Goal: Information Seeking & Learning: Find specific fact

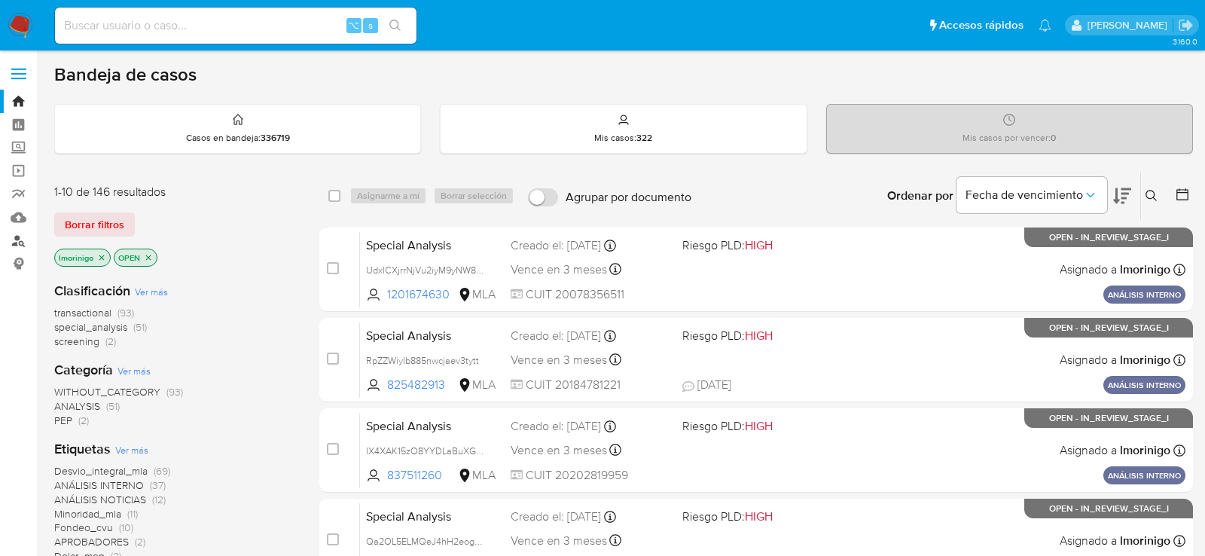
click at [26, 245] on link "Buscador de personas" at bounding box center [89, 240] width 179 height 23
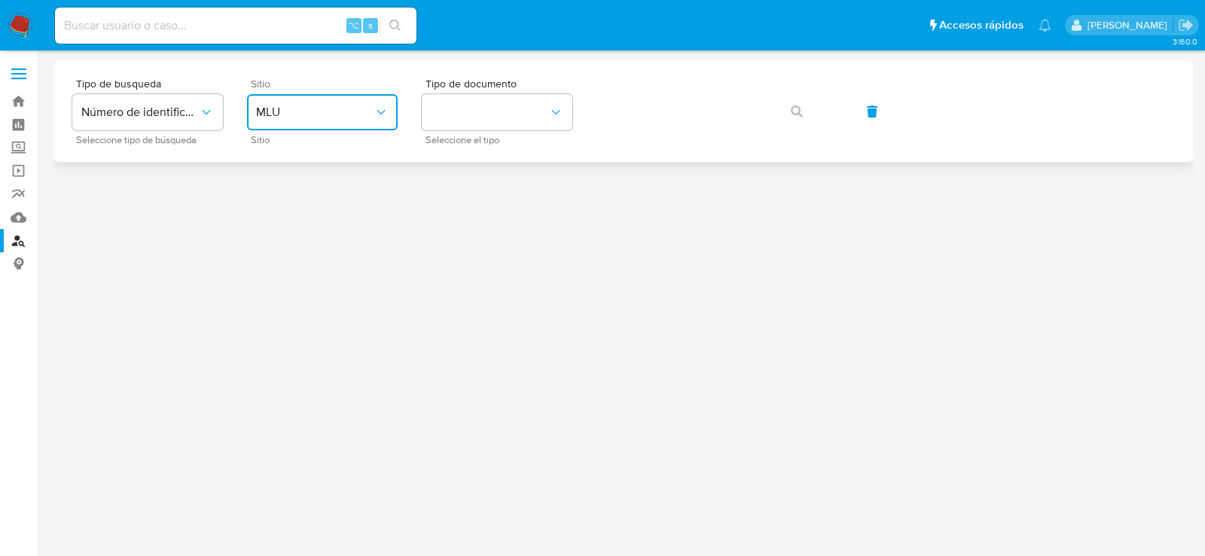
click at [355, 102] on button "MLU" at bounding box center [322, 112] width 151 height 36
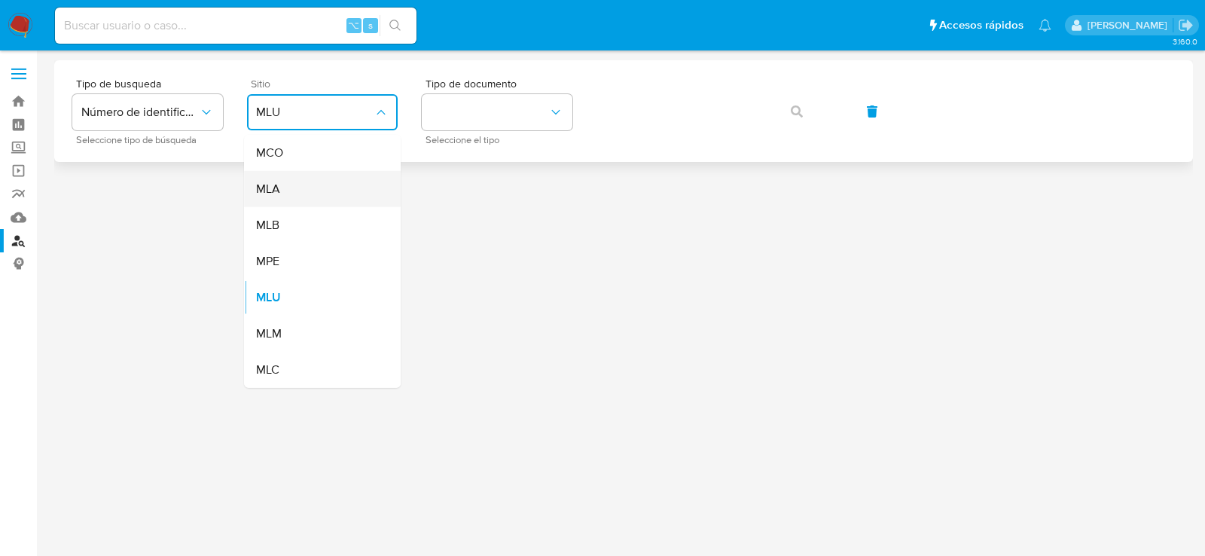
click at [347, 199] on div "MLA" at bounding box center [317, 189] width 123 height 36
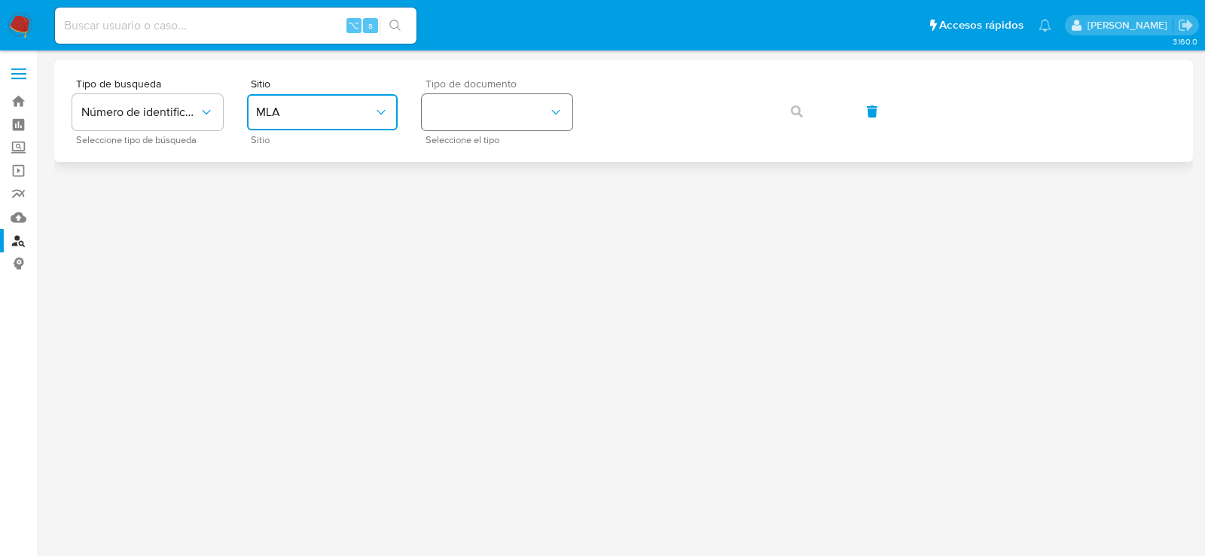
click at [491, 95] on button "identificationType" at bounding box center [497, 112] width 151 height 36
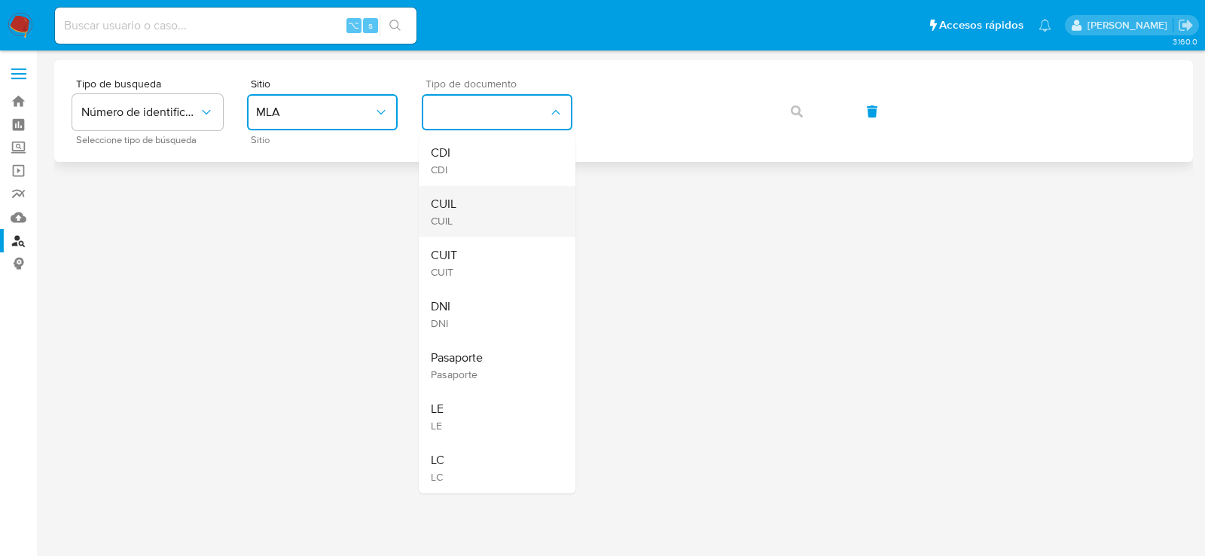
click at [505, 201] on div "CUIL CUIL" at bounding box center [492, 211] width 123 height 51
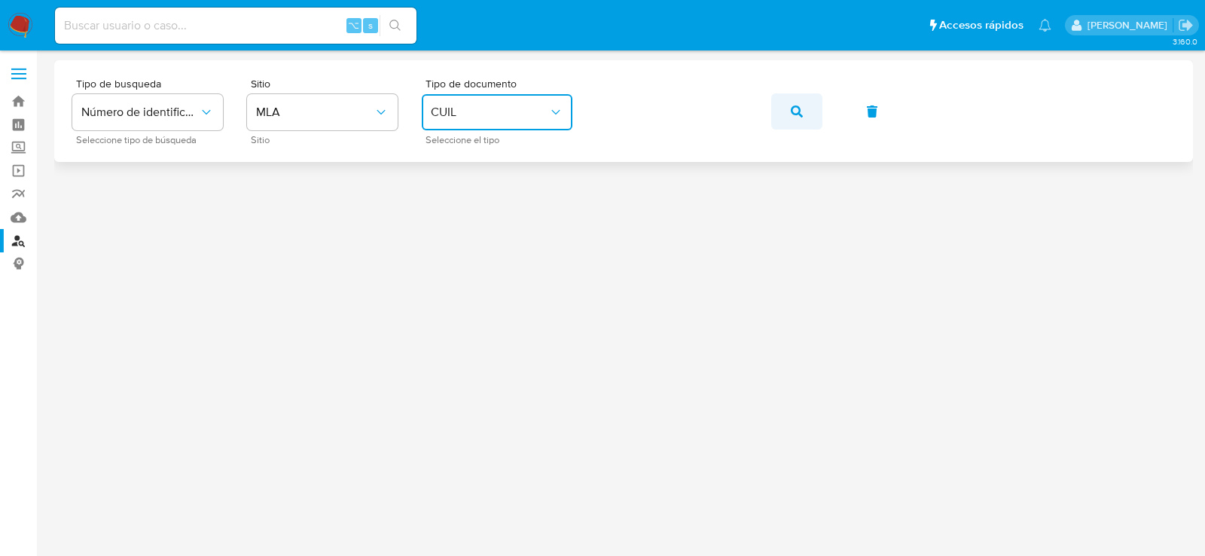
click at [802, 102] on button "button" at bounding box center [796, 111] width 51 height 36
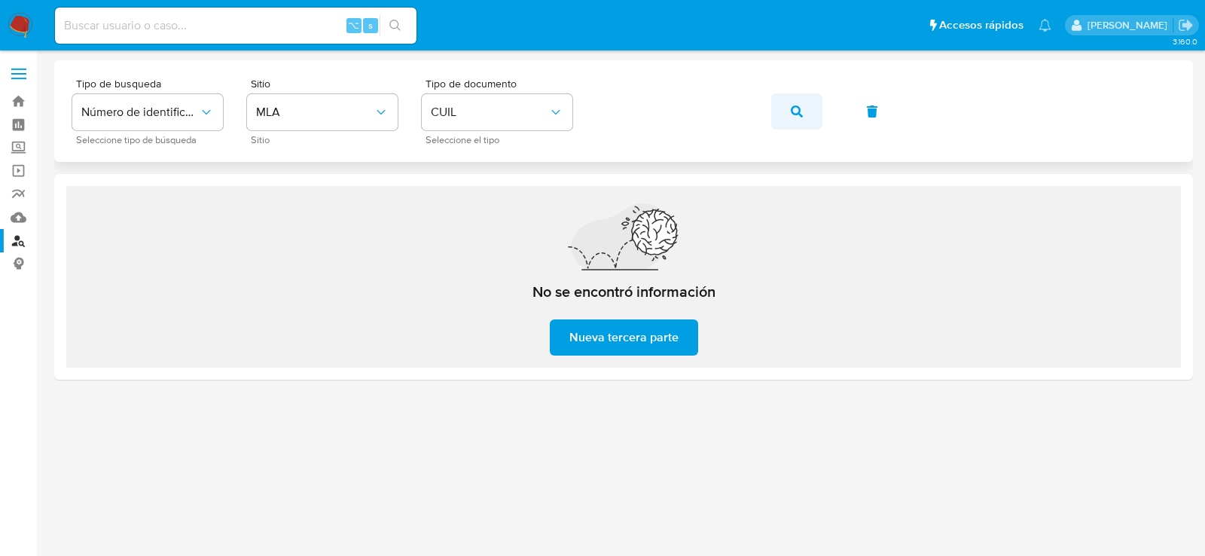
click at [792, 101] on span "button" at bounding box center [797, 111] width 12 height 33
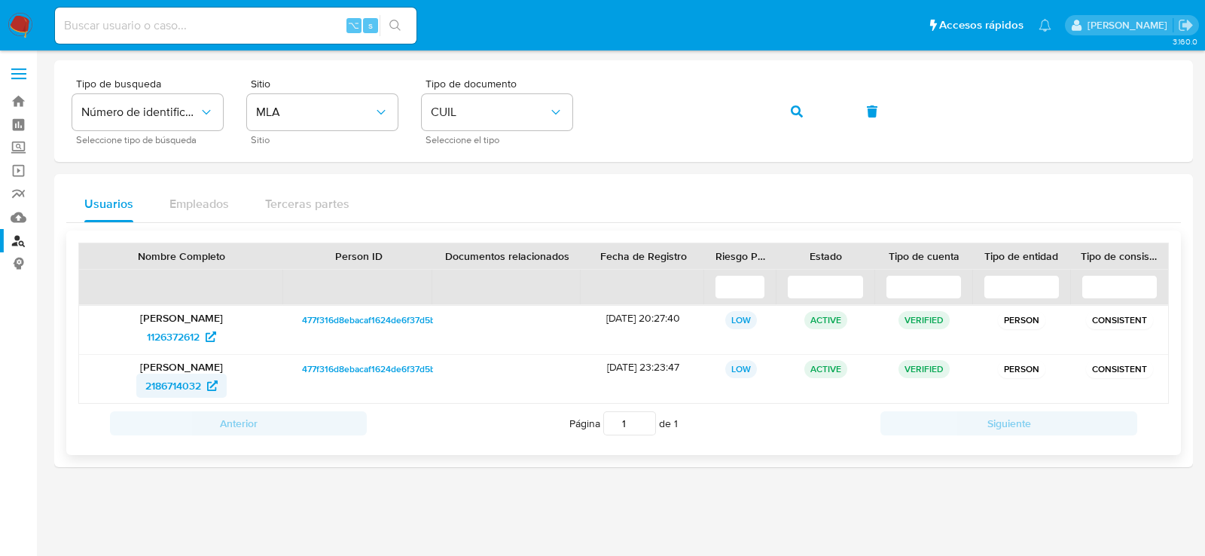
click at [204, 384] on span "2186714032" at bounding box center [181, 386] width 72 height 24
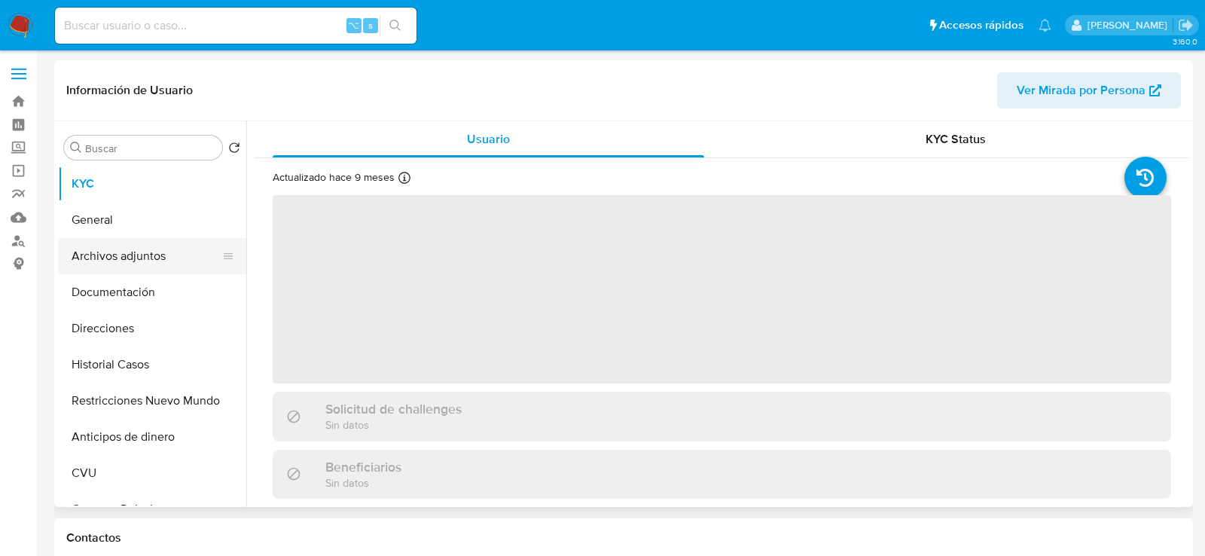
click at [131, 251] on button "Archivos adjuntos" at bounding box center [146, 256] width 176 height 36
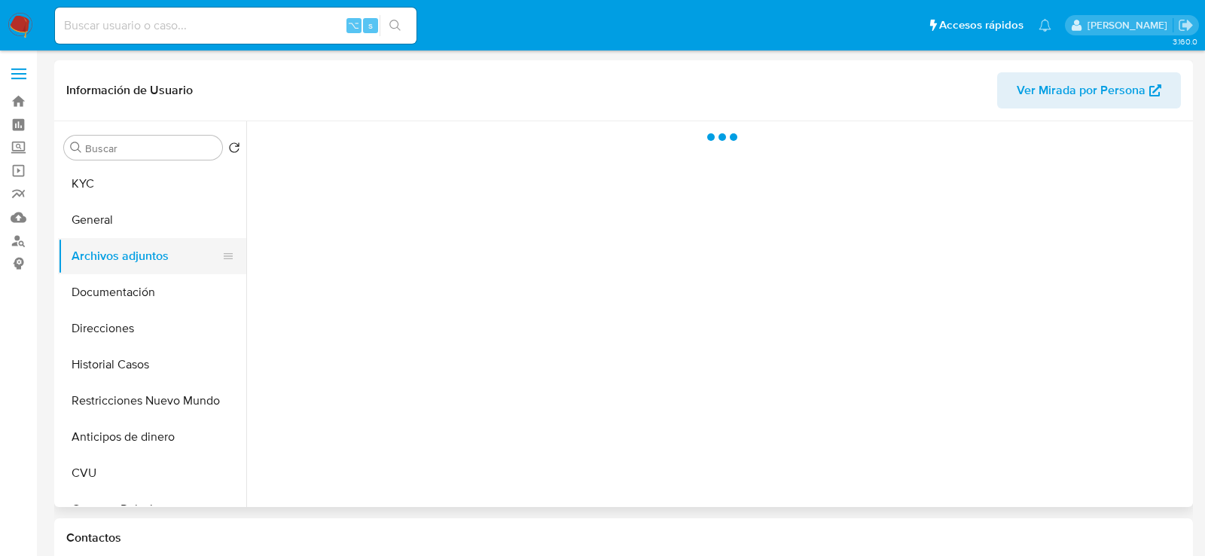
select select "10"
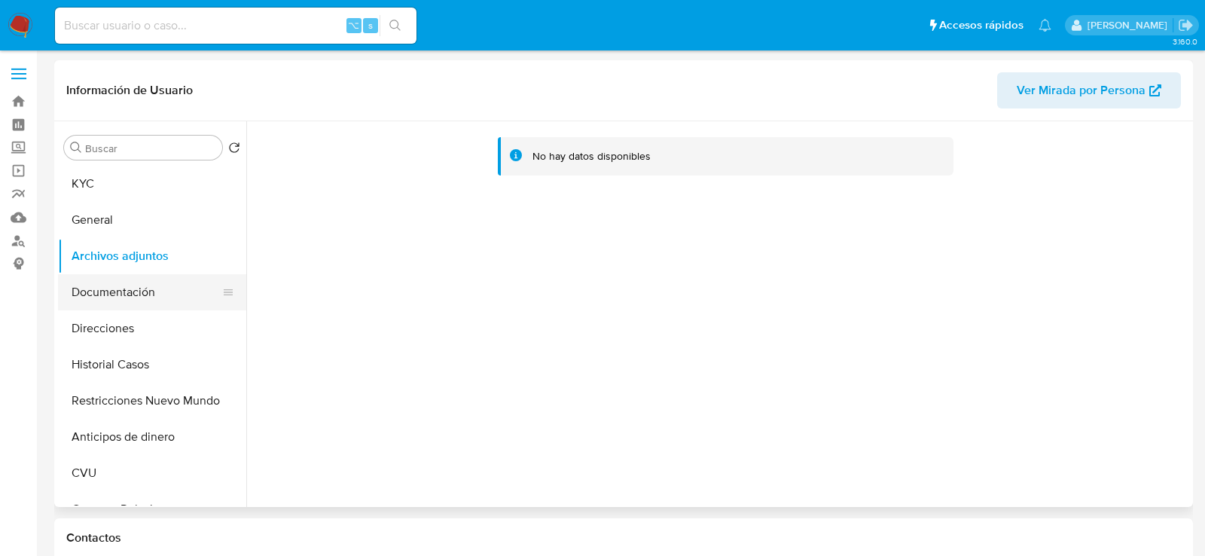
click at [111, 290] on button "Documentación" at bounding box center [146, 292] width 176 height 36
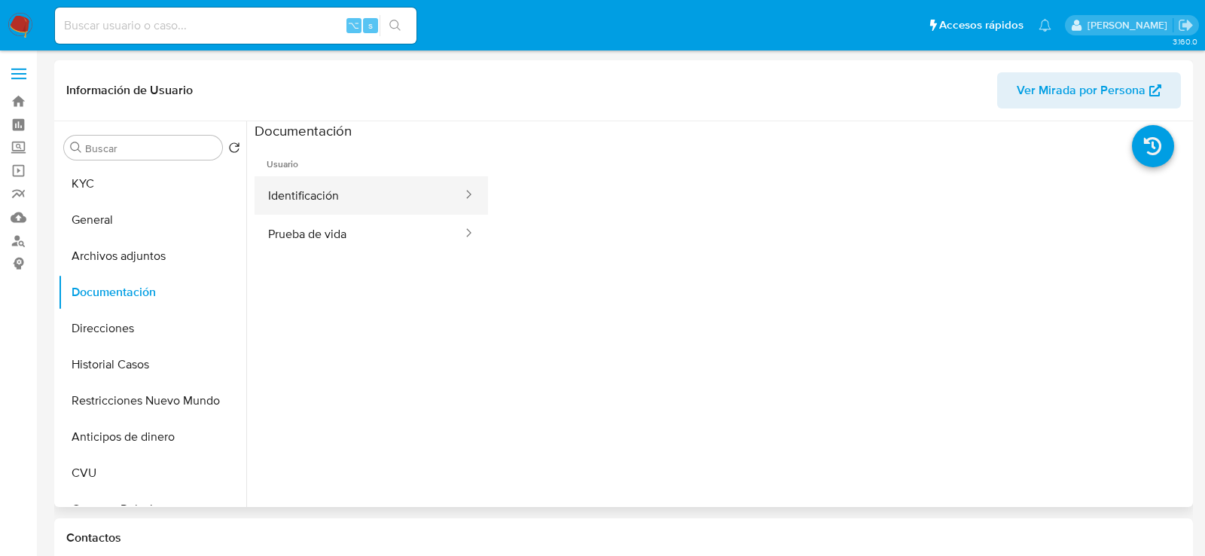
click at [346, 188] on button "Identificación" at bounding box center [359, 195] width 209 height 38
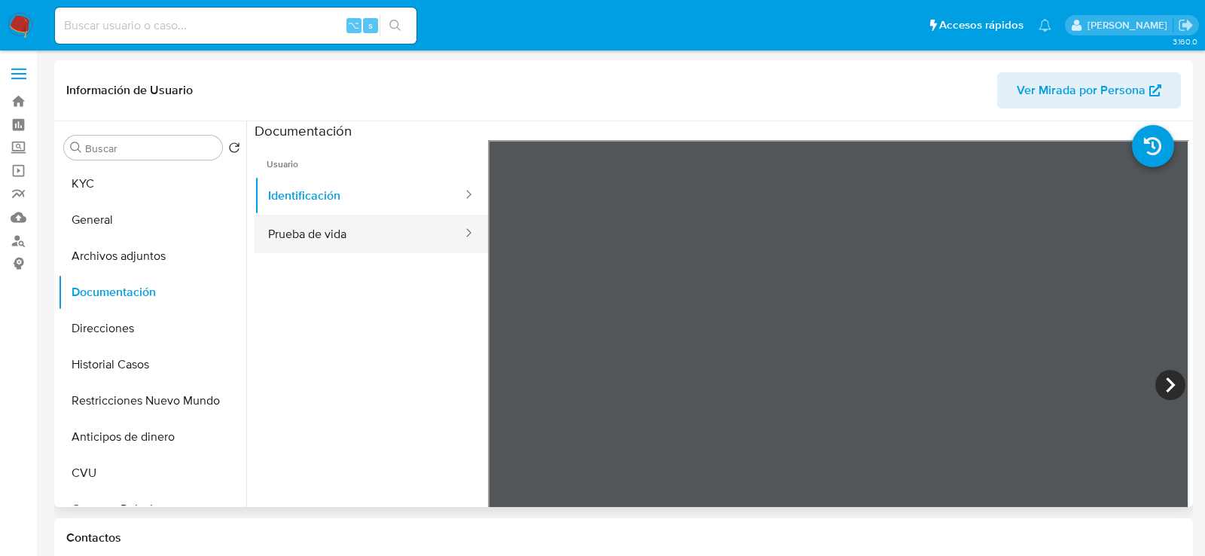
click at [373, 239] on button "Prueba de vida" at bounding box center [359, 234] width 209 height 38
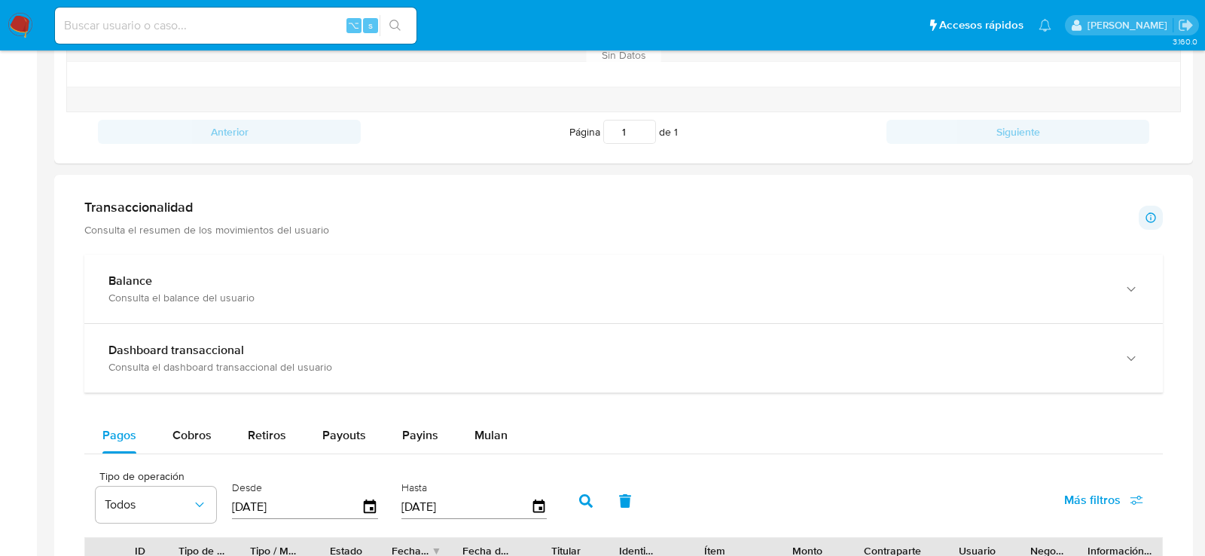
scroll to position [601, 0]
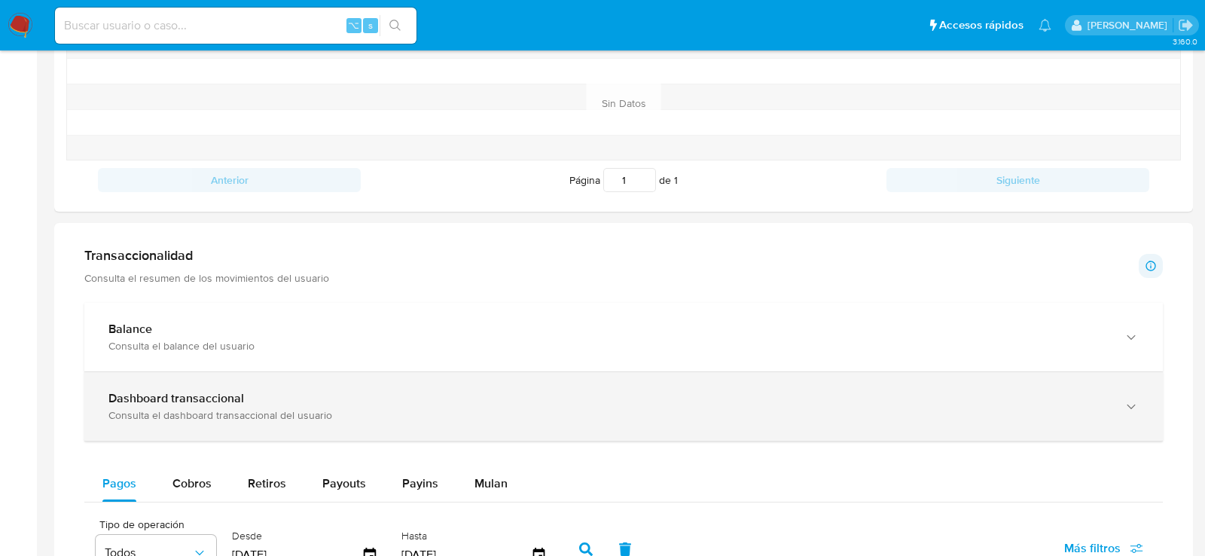
click at [136, 397] on b "Dashboard transaccional" at bounding box center [176, 397] width 136 height 17
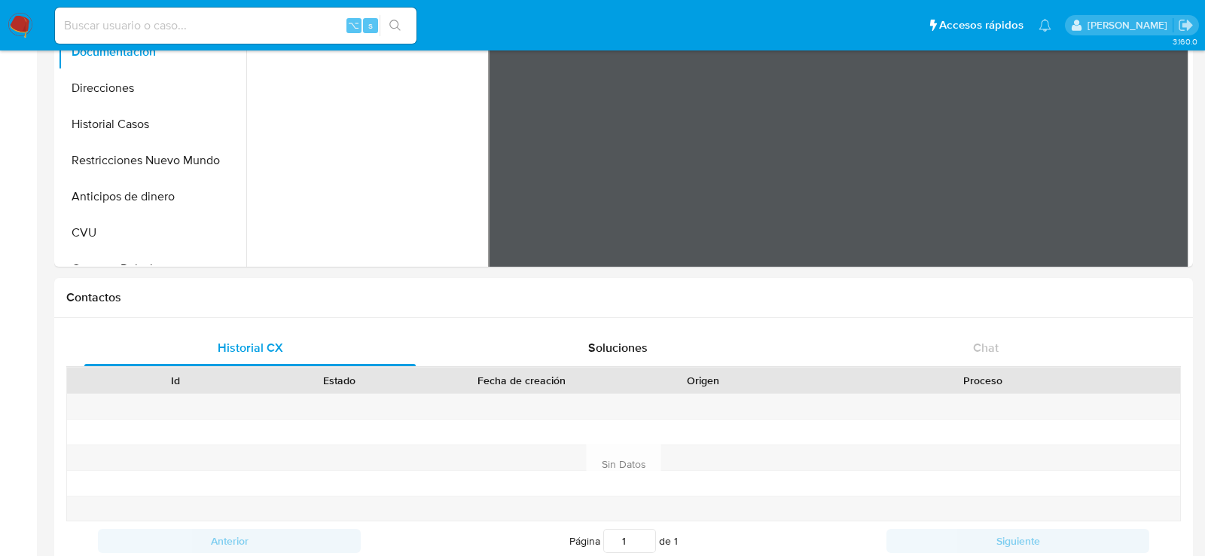
scroll to position [0, 0]
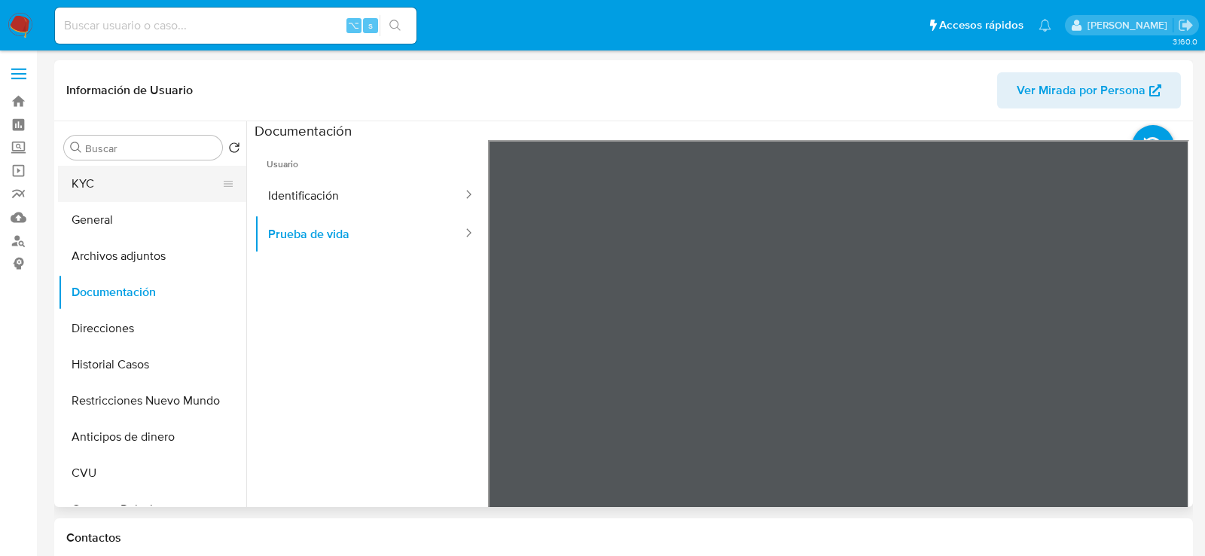
click at [127, 188] on button "KYC" at bounding box center [146, 184] width 176 height 36
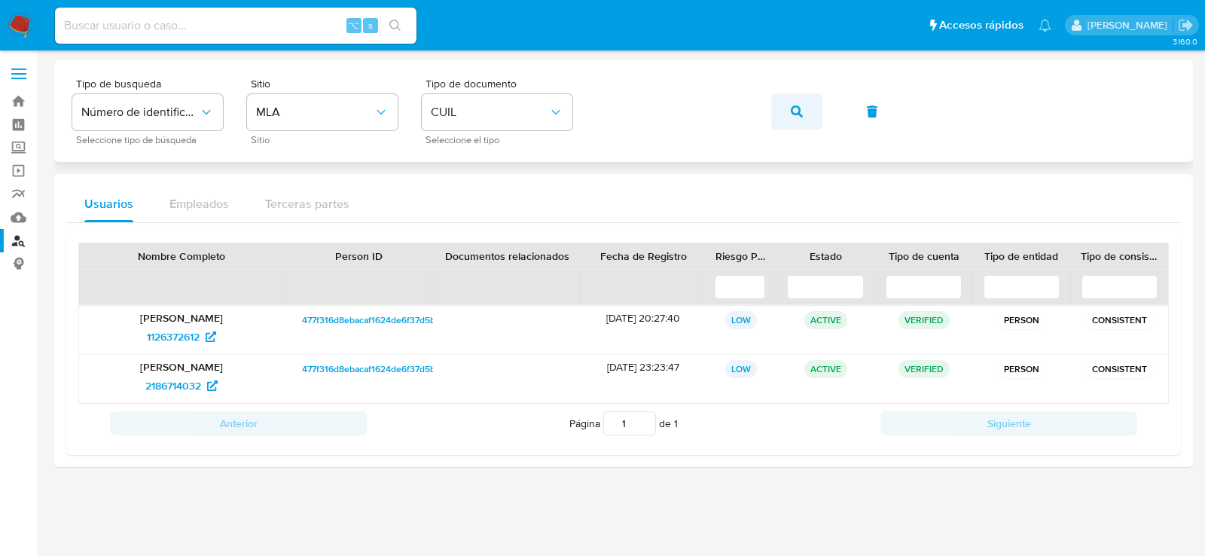
click at [795, 114] on icon "button" at bounding box center [797, 111] width 12 height 12
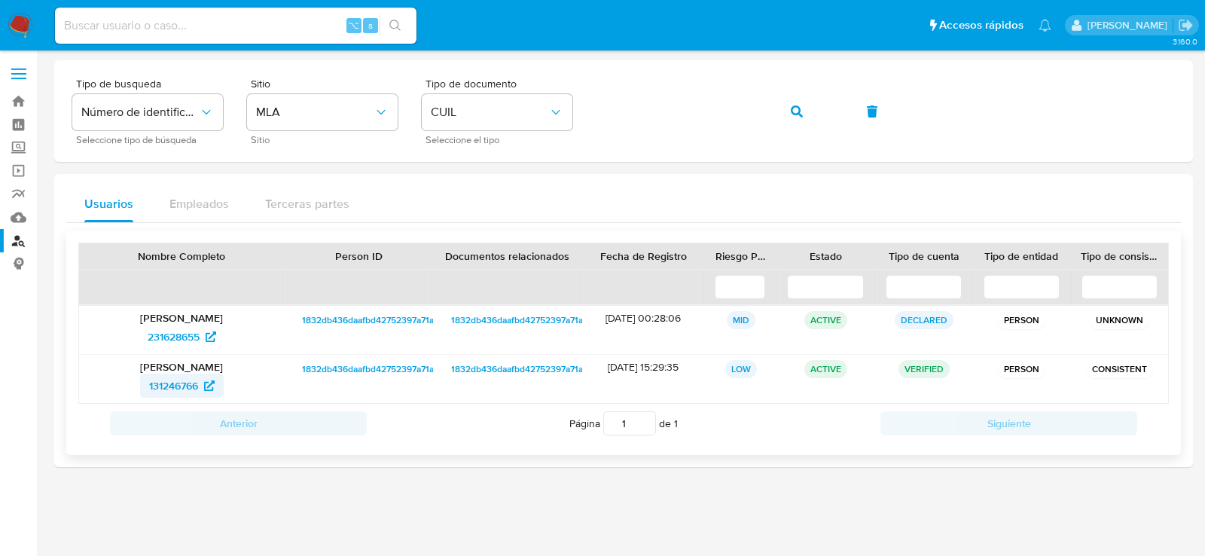
click at [160, 389] on span "131246766" at bounding box center [173, 386] width 49 height 24
click at [796, 120] on span "button" at bounding box center [797, 111] width 12 height 33
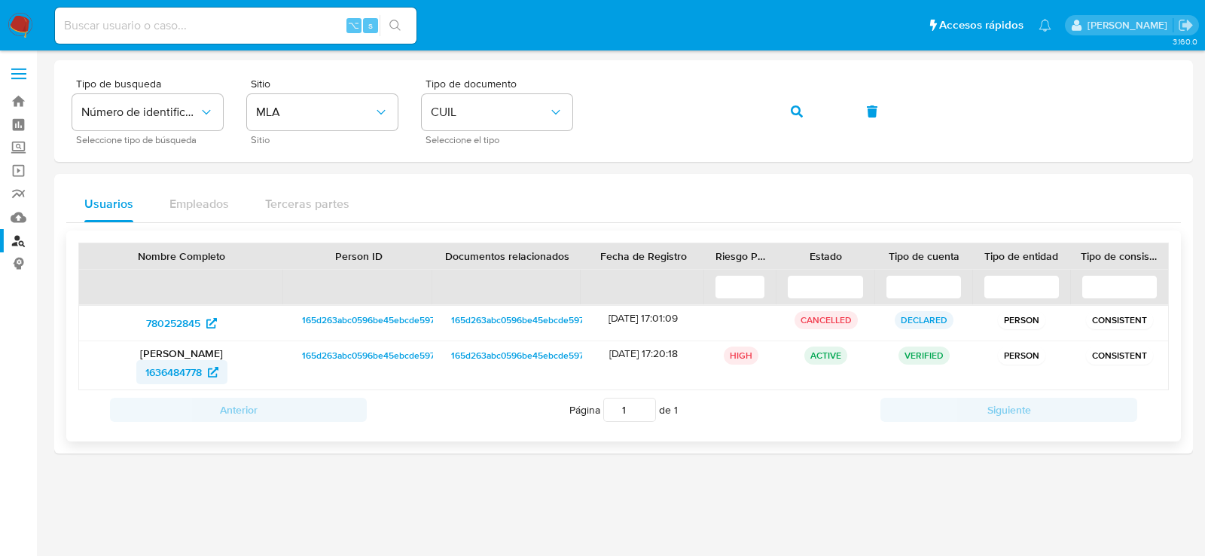
click at [188, 373] on span "1636484778" at bounding box center [173, 372] width 56 height 24
click at [803, 106] on button "button" at bounding box center [796, 111] width 51 height 36
drag, startPoint x: 127, startPoint y: 372, endPoint x: 203, endPoint y: 374, distance: 76.1
click at [203, 374] on div "1582417871" at bounding box center [182, 372] width 184 height 24
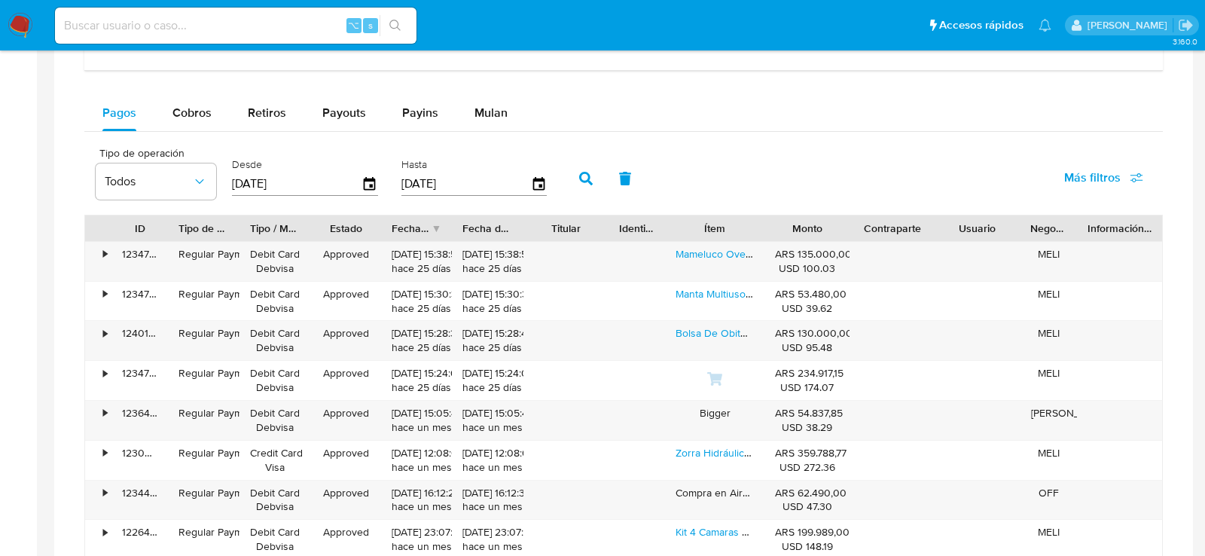
scroll to position [922, 0]
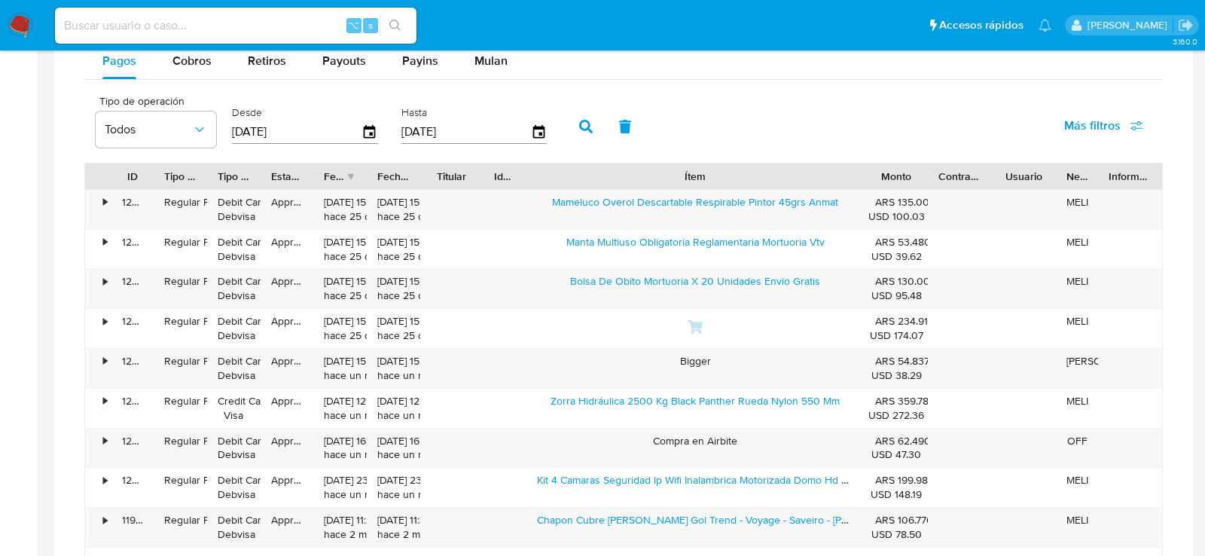
drag, startPoint x: 773, startPoint y: 172, endPoint x: 1012, endPoint y: 151, distance: 239.7
click at [1012, 151] on div "Tipo de operación Todos Desde [DATE] Hasta [DATE] Más filtros ID Tipo de operac…" at bounding box center [623, 357] width 1078 height 541
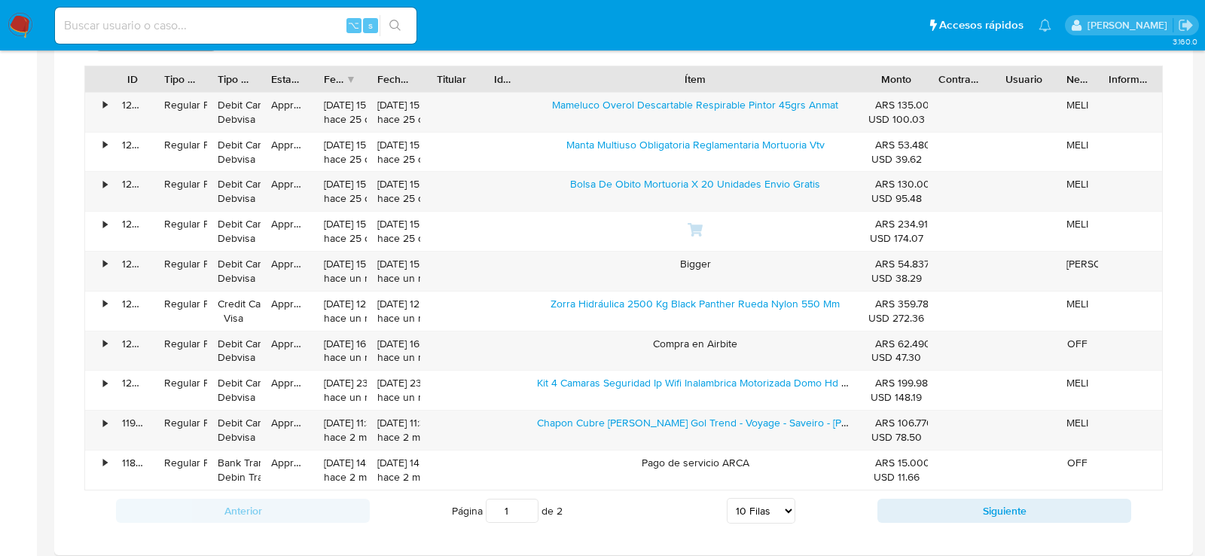
scroll to position [1041, 0]
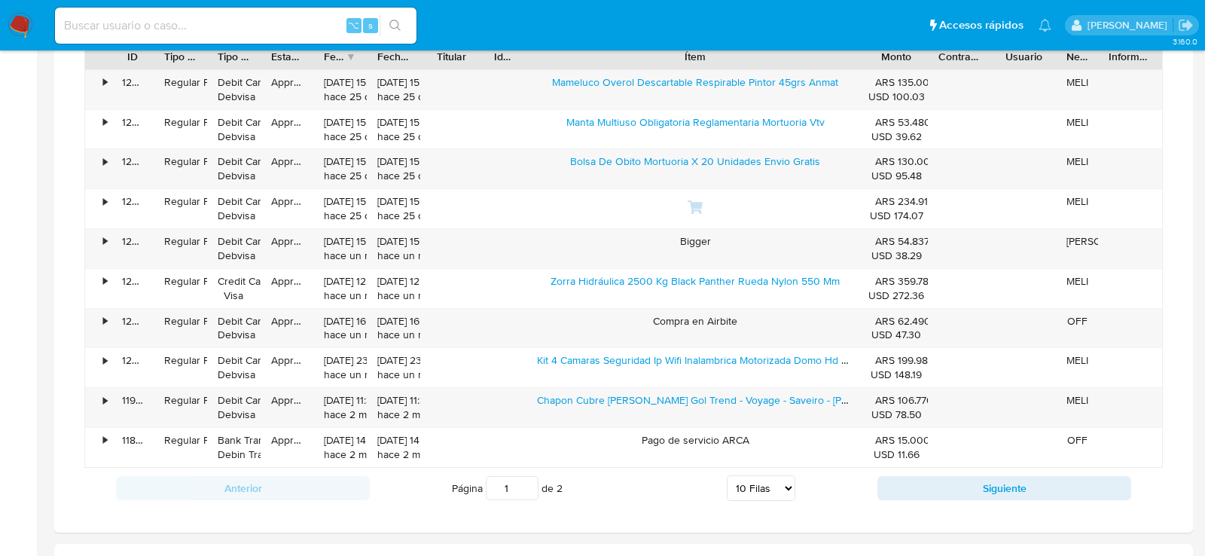
click at [784, 485] on select "5 Filas 10 Filas 20 Filas 25 Filas 50 Filas 100 Filas" at bounding box center [761, 488] width 69 height 26
select select "20"
click at [727, 475] on select "5 Filas 10 Filas 20 Filas 25 Filas 50 Filas 100 Filas" at bounding box center [761, 488] width 69 height 26
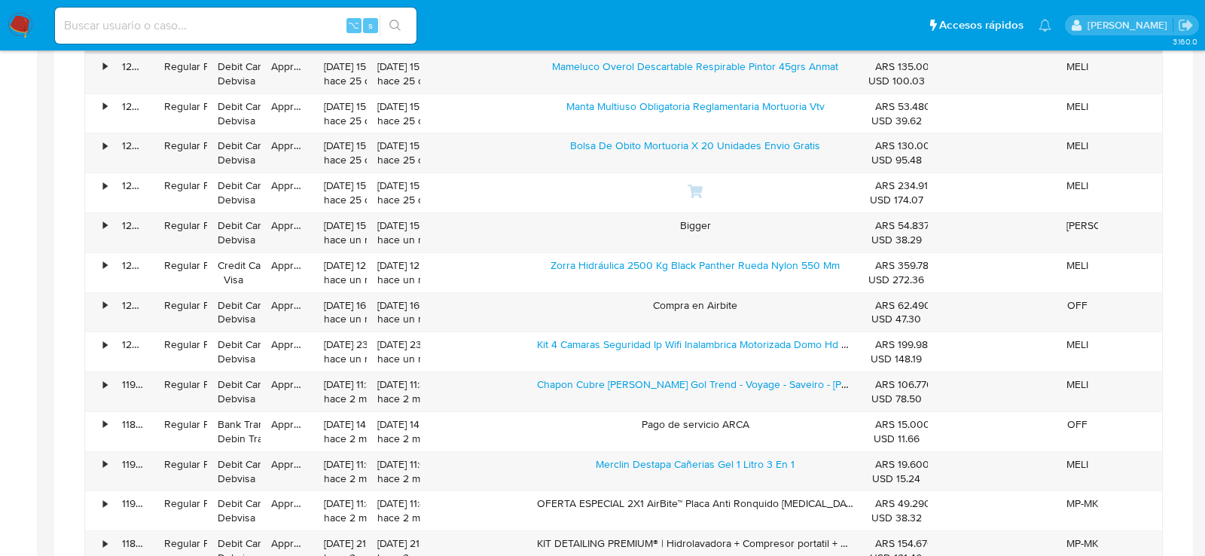
scroll to position [0, 0]
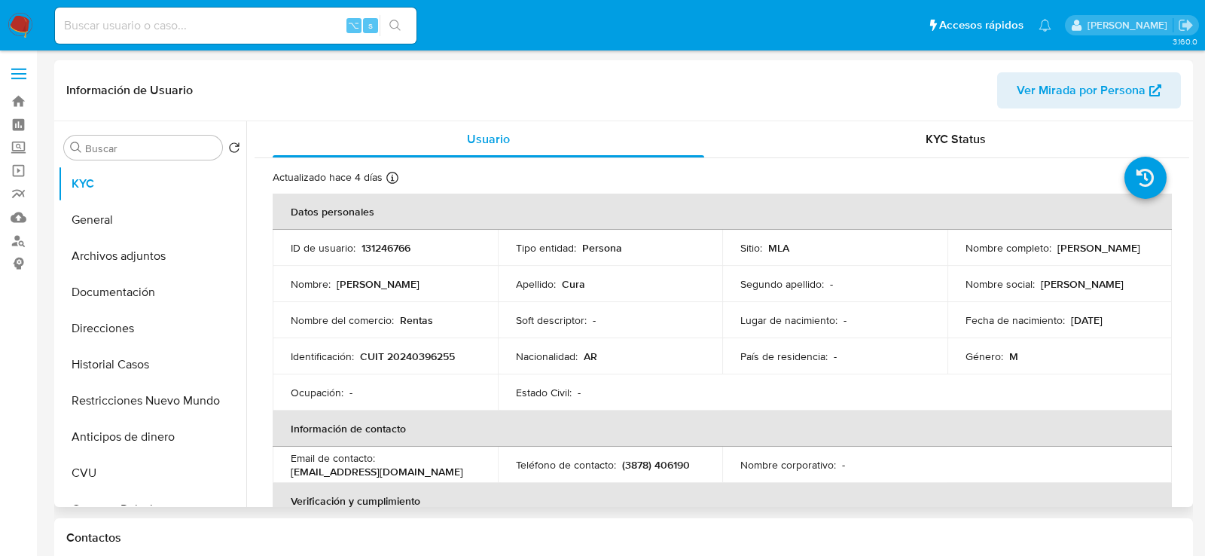
click at [374, 246] on p "131246766" at bounding box center [385, 248] width 49 height 14
copy p "131246766"
click at [181, 234] on button "General" at bounding box center [146, 220] width 176 height 36
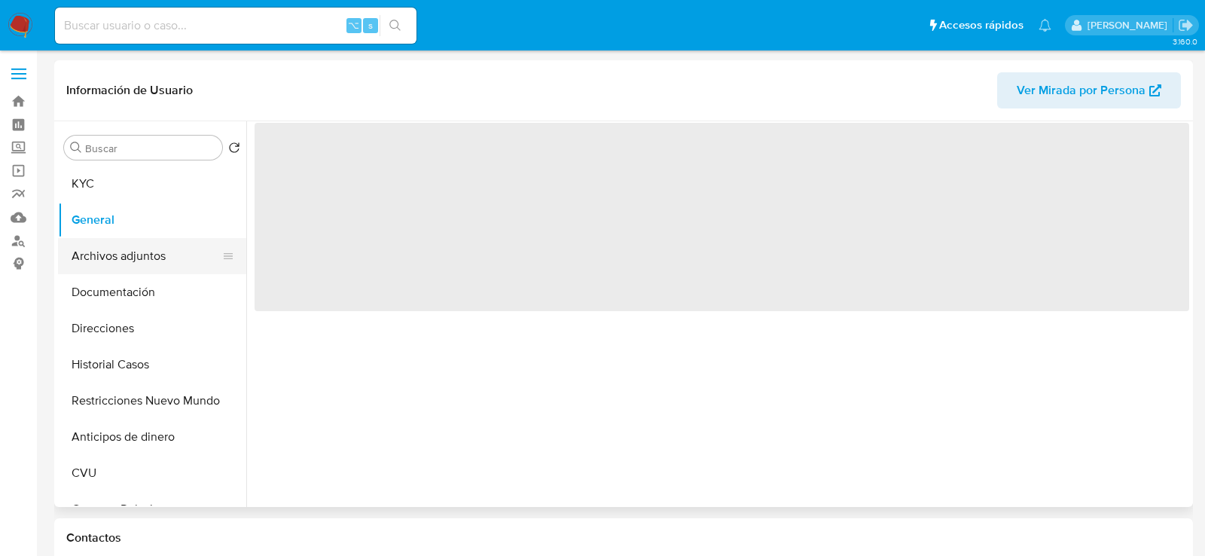
click at [175, 250] on button "Archivos adjuntos" at bounding box center [146, 256] width 176 height 36
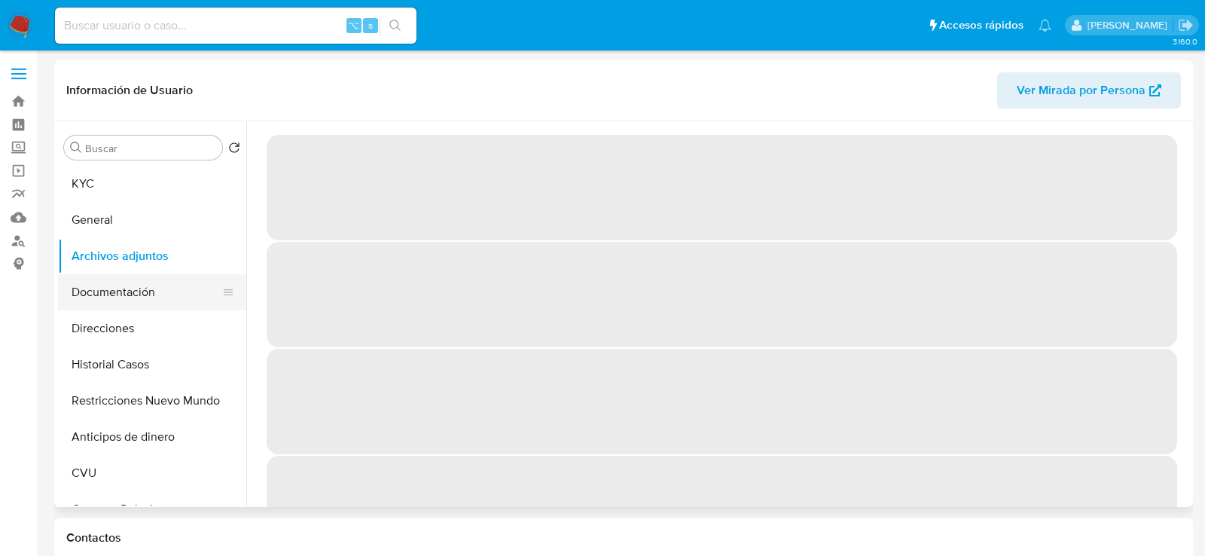
click at [141, 303] on button "Documentación" at bounding box center [146, 292] width 176 height 36
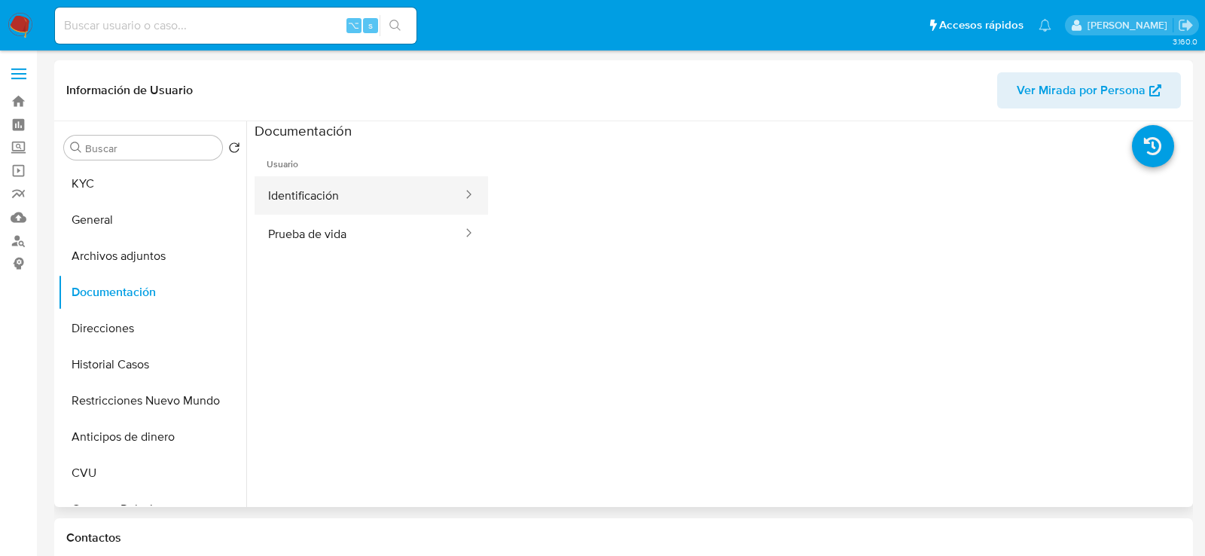
click at [365, 189] on button "Identificación" at bounding box center [359, 195] width 209 height 38
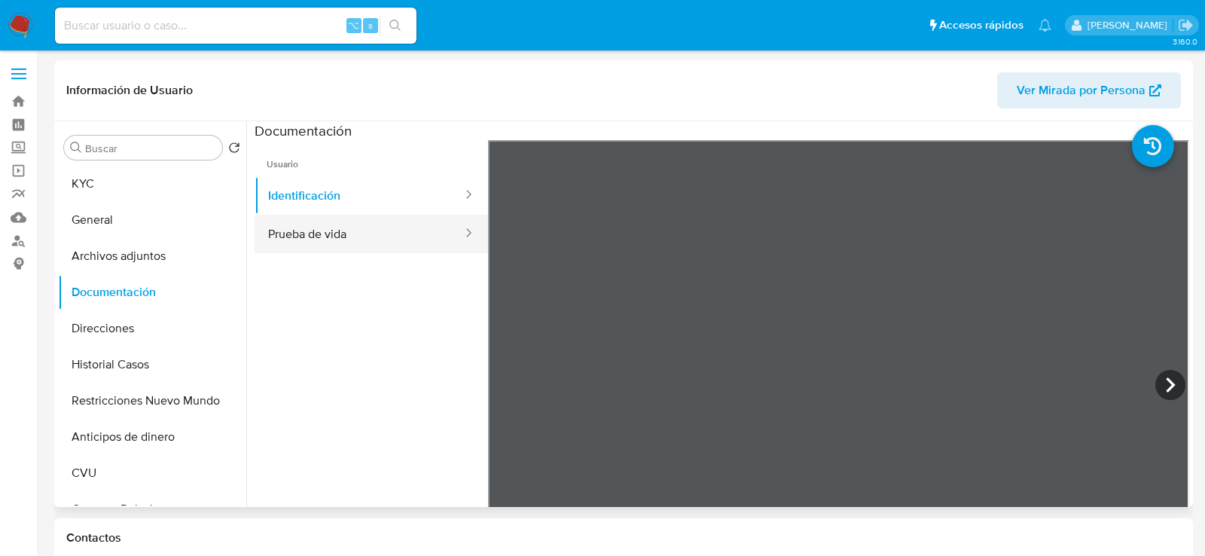
click at [340, 230] on button "Prueba de vida" at bounding box center [359, 234] width 209 height 38
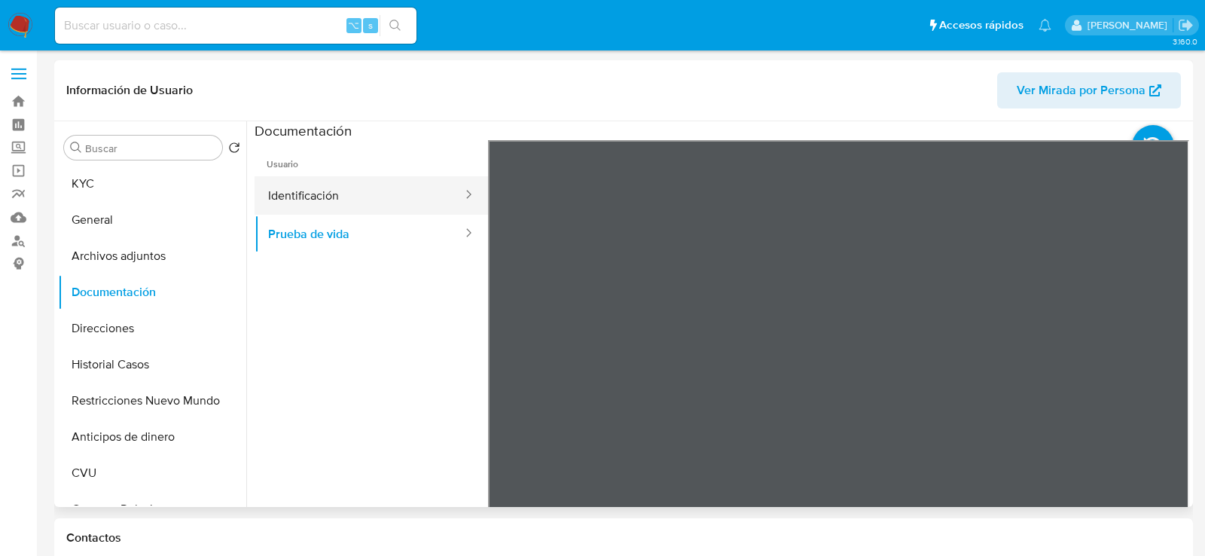
click at [306, 187] on button "Identificación" at bounding box center [359, 195] width 209 height 38
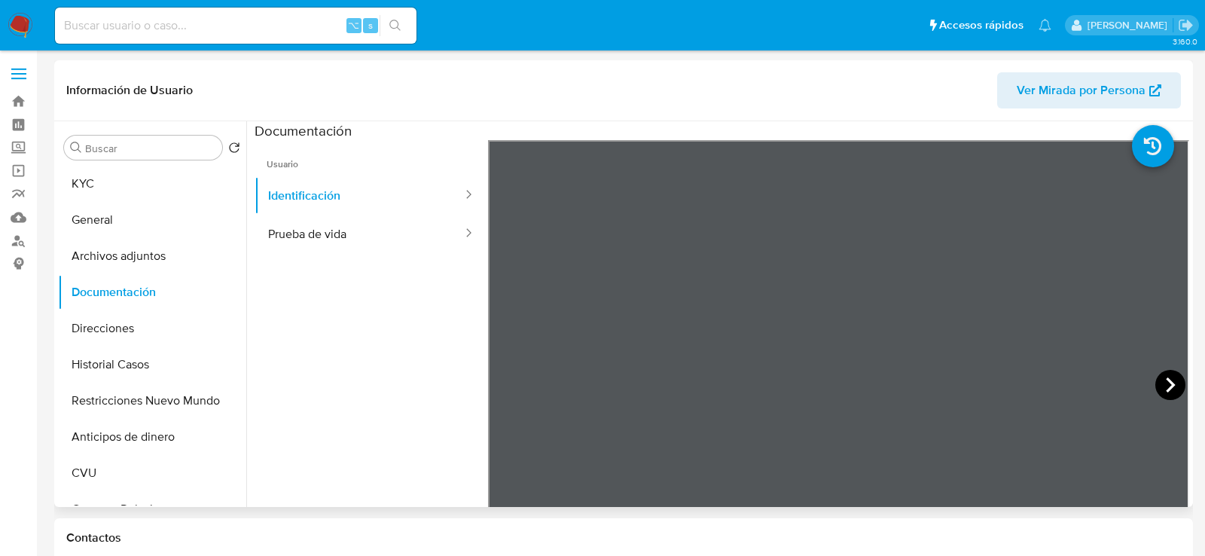
click at [1175, 392] on icon at bounding box center [1170, 385] width 30 height 30
click at [99, 170] on button "KYC" at bounding box center [146, 184] width 176 height 36
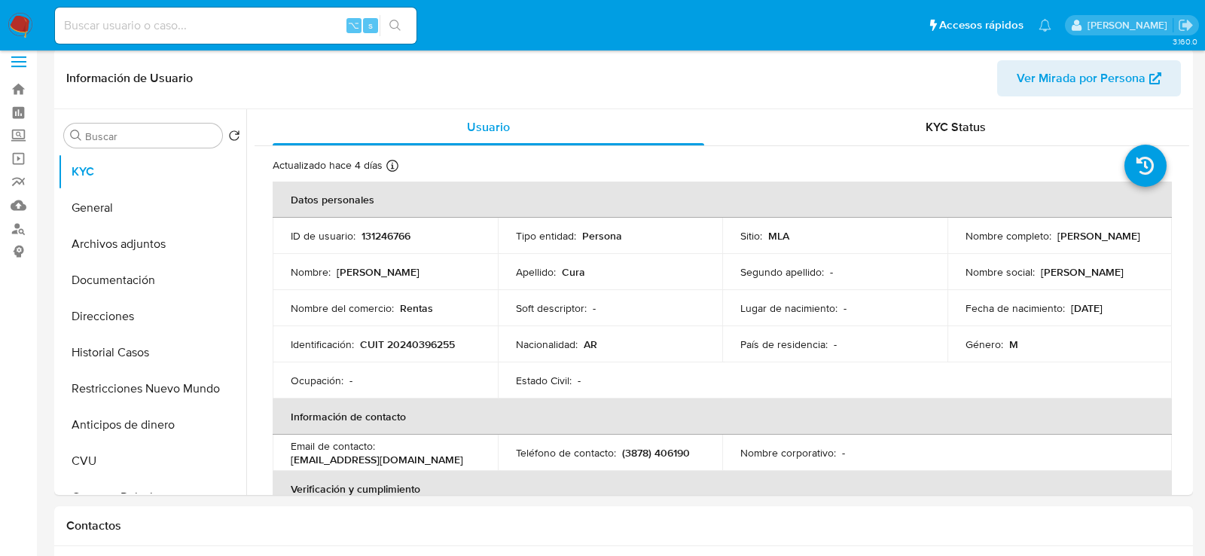
scroll to position [2, 0]
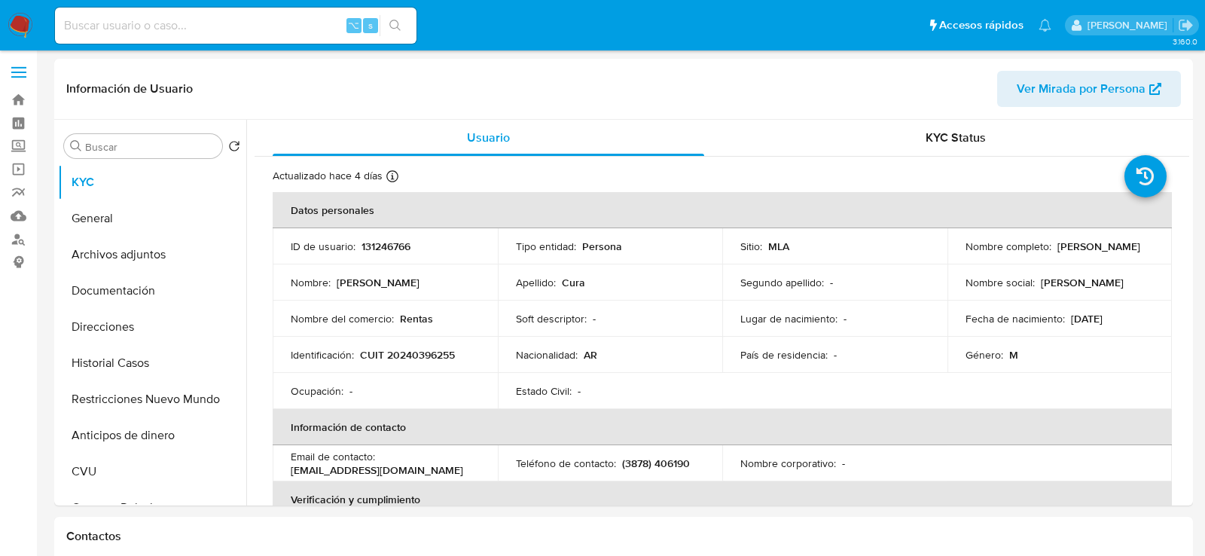
click at [398, 354] on p "CUIT 20240396255" at bounding box center [407, 355] width 95 height 14
copy p "20240396255"
click at [385, 249] on p "131246766" at bounding box center [385, 246] width 49 height 14
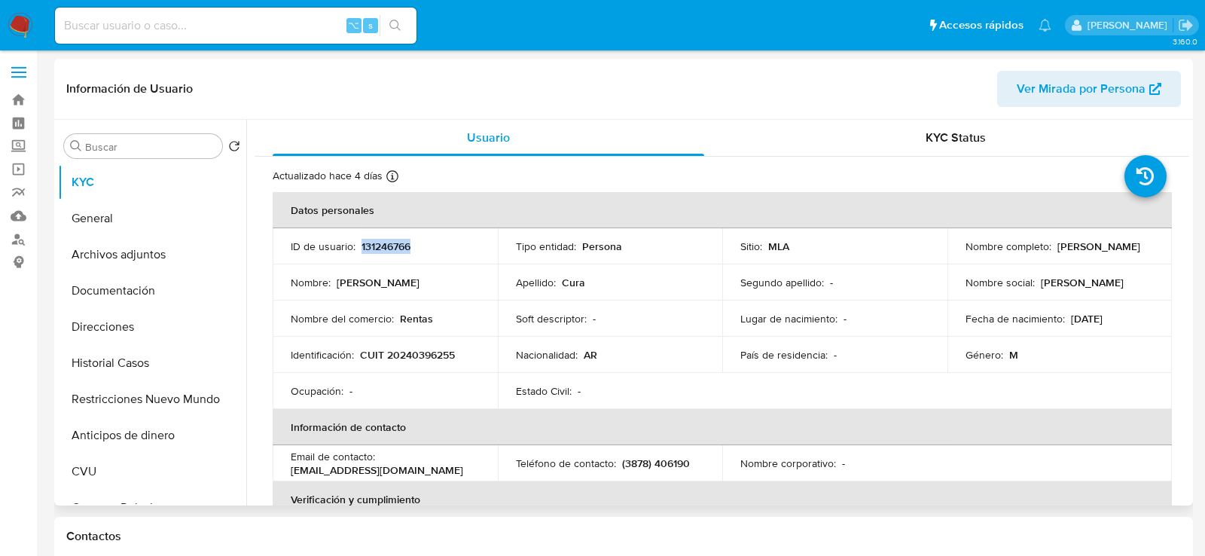
copy p "131246766"
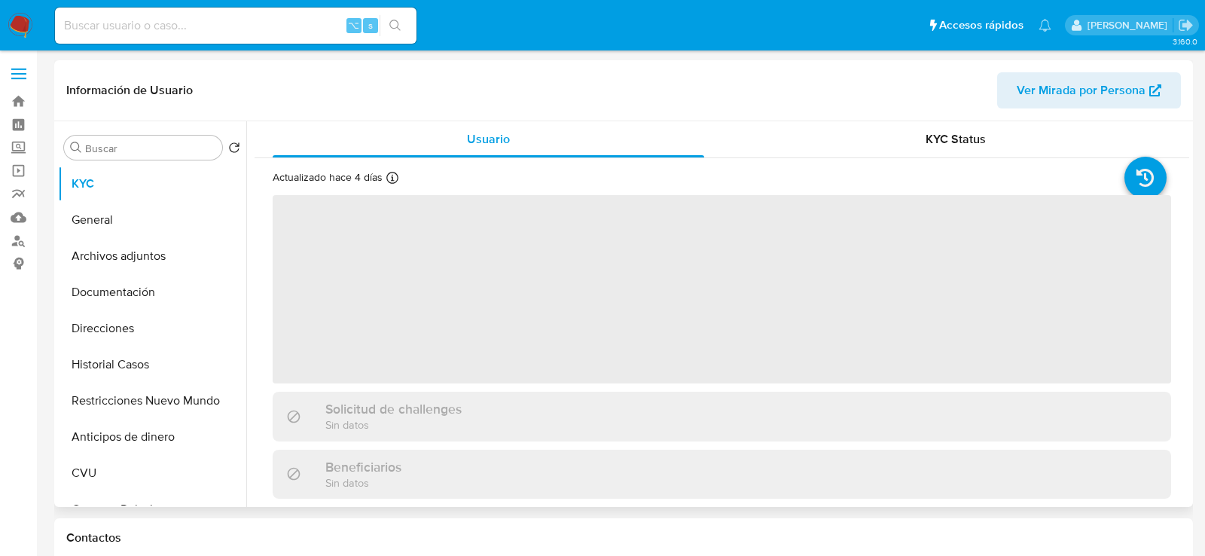
select select "10"
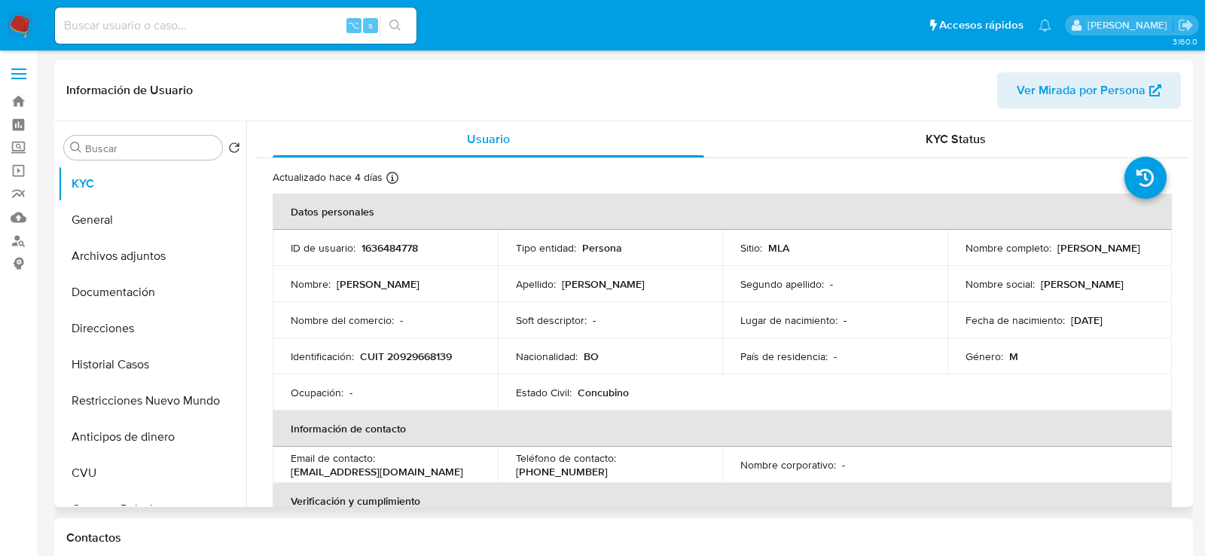
click at [400, 246] on p "1636484778" at bounding box center [389, 248] width 56 height 14
copy p "1636484778"
click at [433, 355] on p "CUIT 20929668139" at bounding box center [406, 356] width 92 height 14
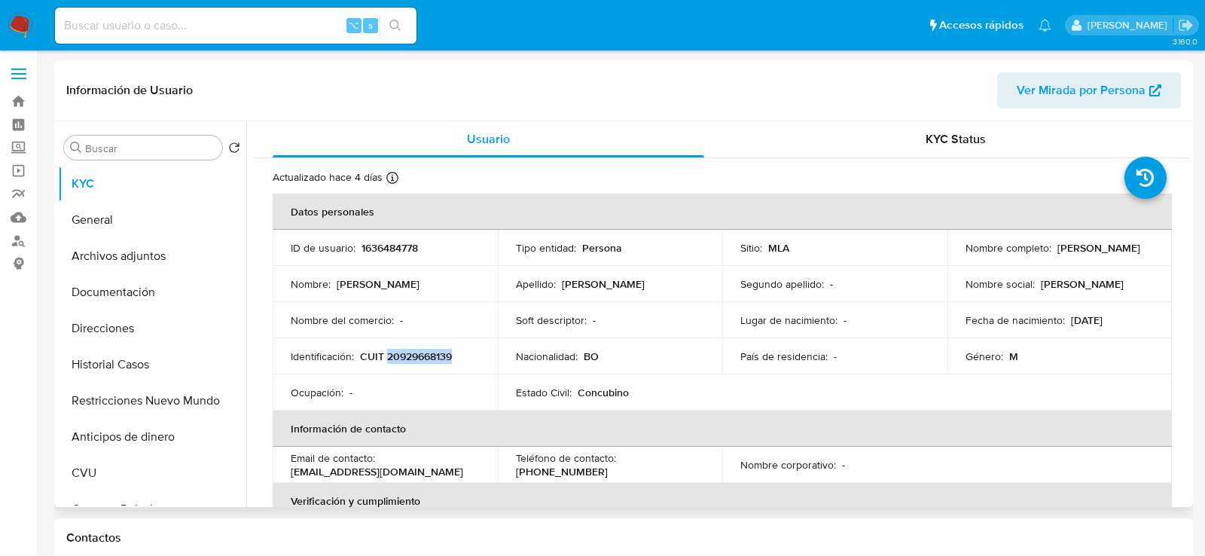
copy p "20929668139"
click at [411, 247] on p "1636484778" at bounding box center [389, 248] width 56 height 14
copy p "1636484778"
